Goal: Task Accomplishment & Management: Complete application form

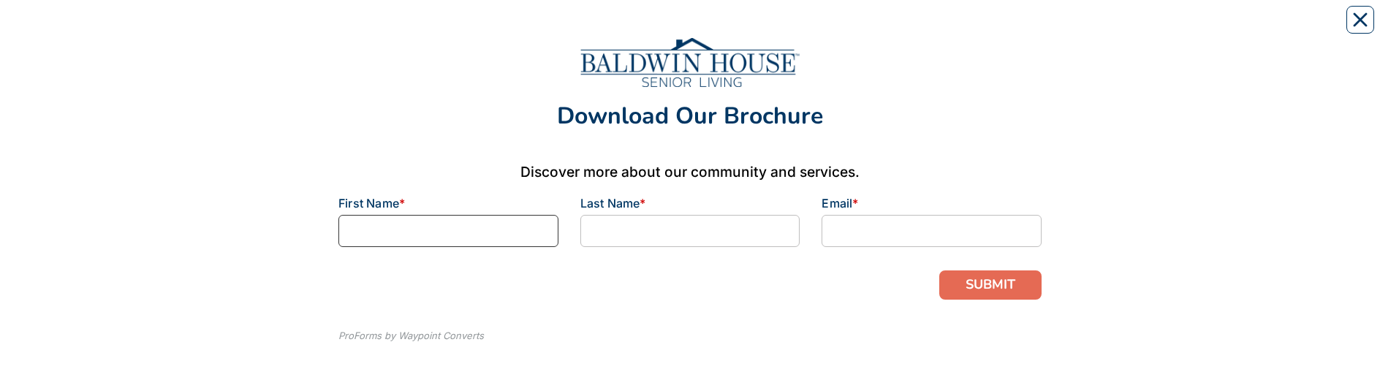
click at [441, 232] on input at bounding box center [448, 231] width 220 height 32
type input "[PERSON_NAME]"
type input "Lems"
type input "[PERSON_NAME][EMAIL_ADDRESS][DOMAIN_NAME]"
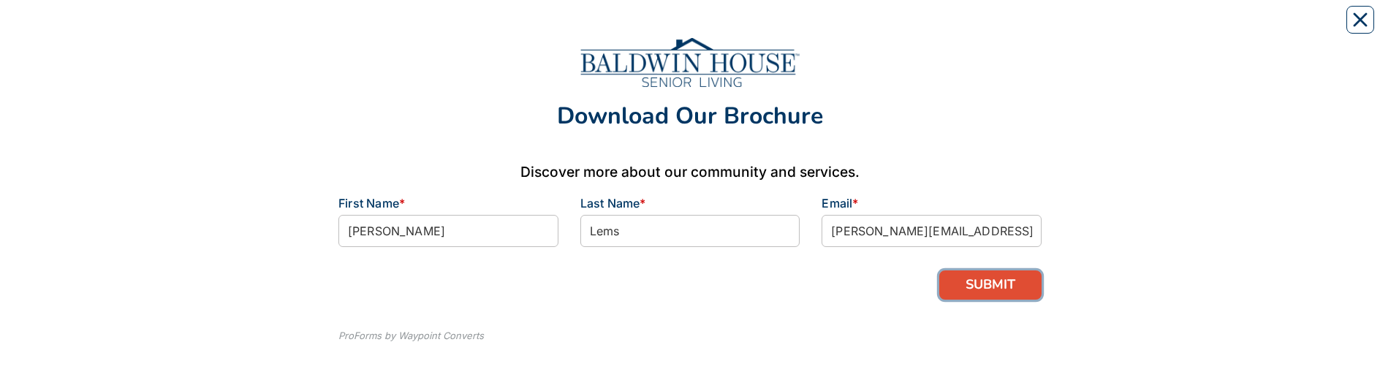
click at [985, 285] on button "SUBMIT" at bounding box center [990, 284] width 102 height 29
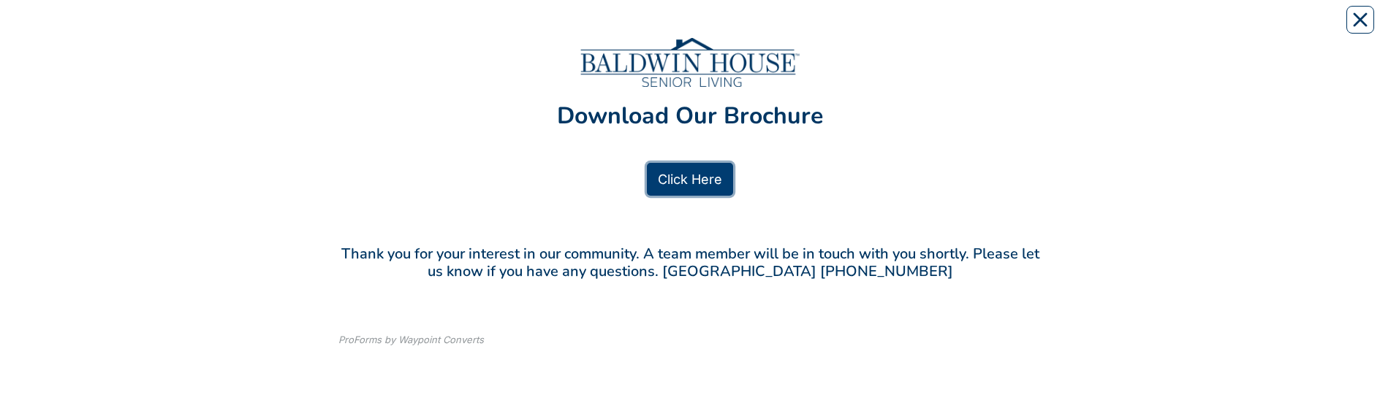
click at [696, 178] on link "Click Here" at bounding box center [690, 179] width 86 height 33
click at [1366, 14] on icon "Close" at bounding box center [1360, 20] width 12 height 12
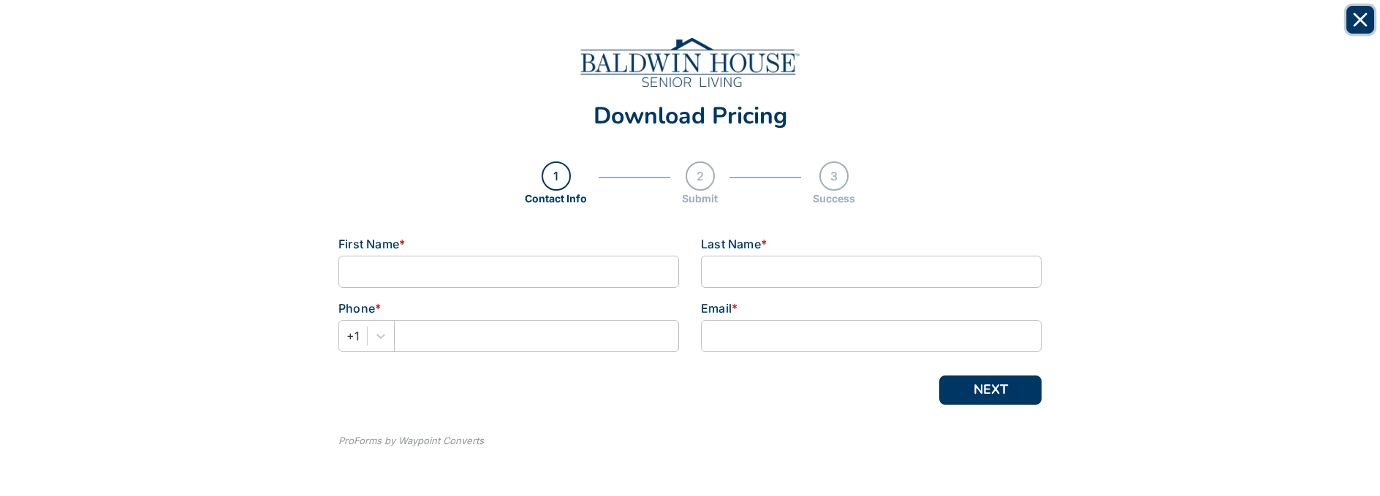
click at [1355, 23] on icon "Close" at bounding box center [1360, 19] width 15 height 15
